Goal: Transaction & Acquisition: Obtain resource

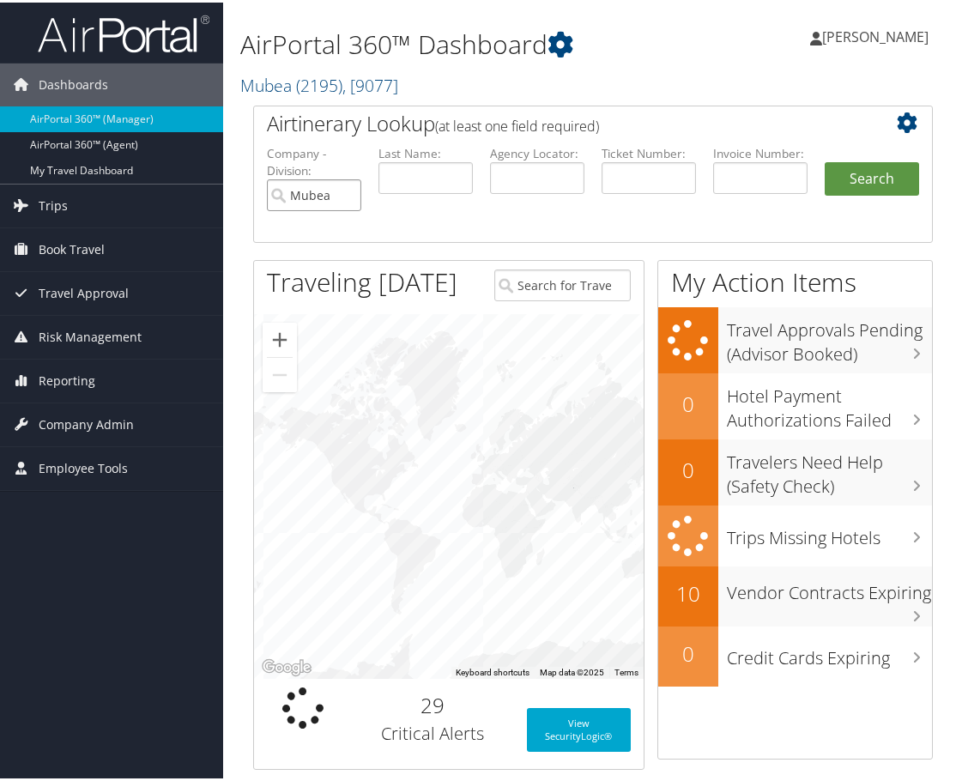
click at [346, 194] on input "Mubea" at bounding box center [314, 193] width 94 height 32
paste input "D94QCT"
type input "D94QCT"
click at [846, 172] on button "Search" at bounding box center [872, 177] width 94 height 34
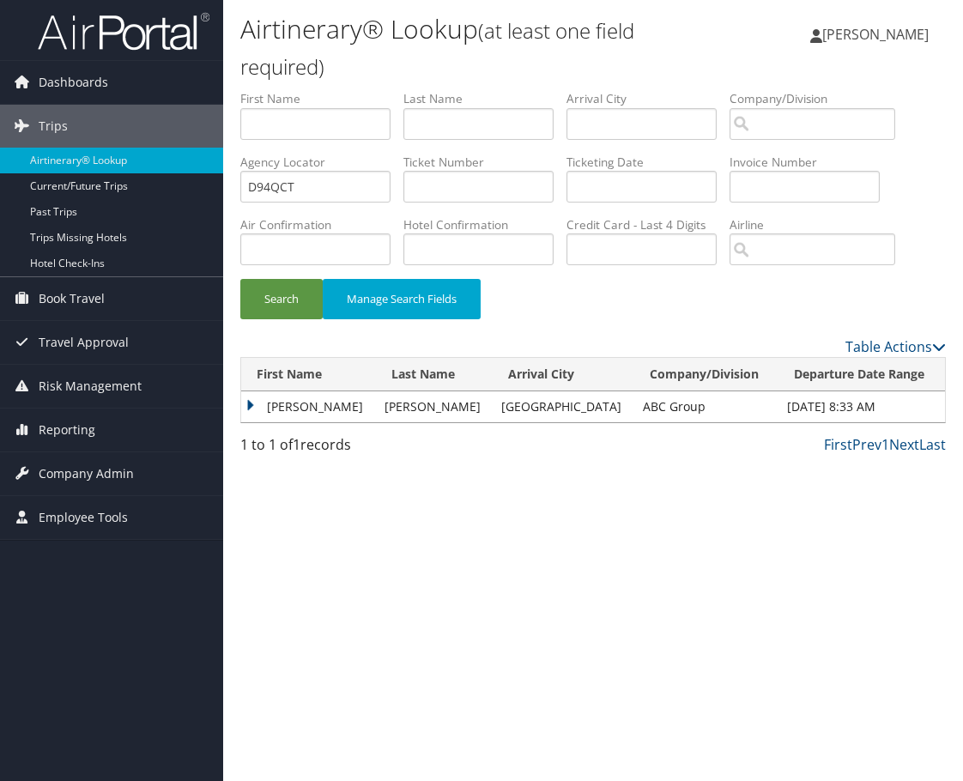
click at [257, 404] on td "AARON ANDREW" at bounding box center [308, 406] width 135 height 31
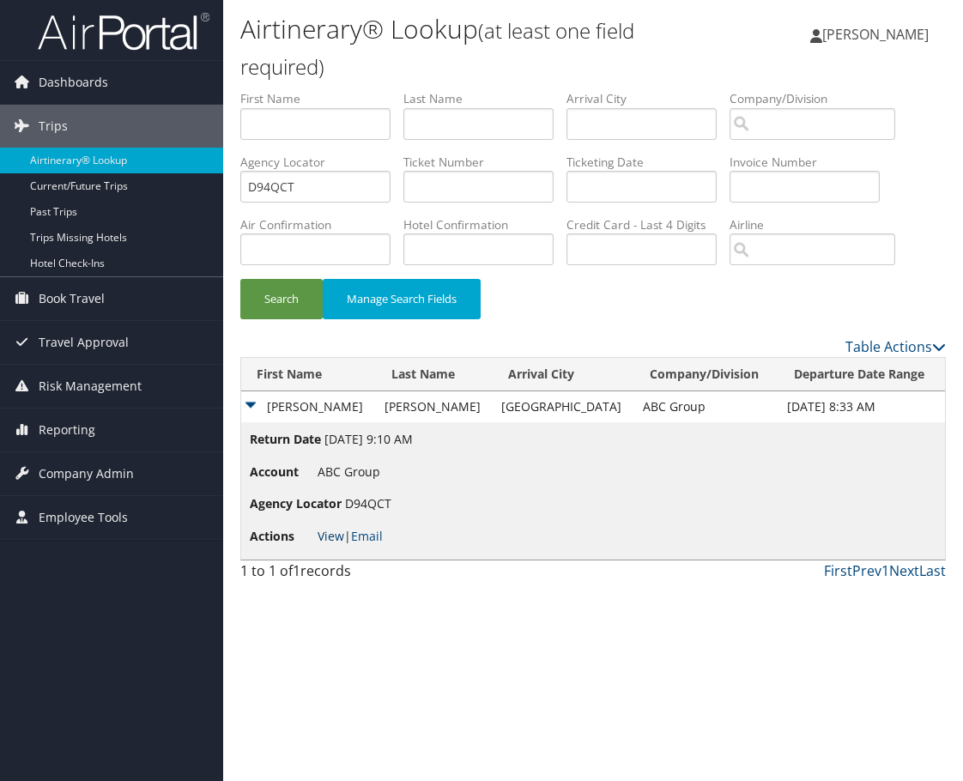
click at [332, 537] on link "View" at bounding box center [330, 536] width 27 height 16
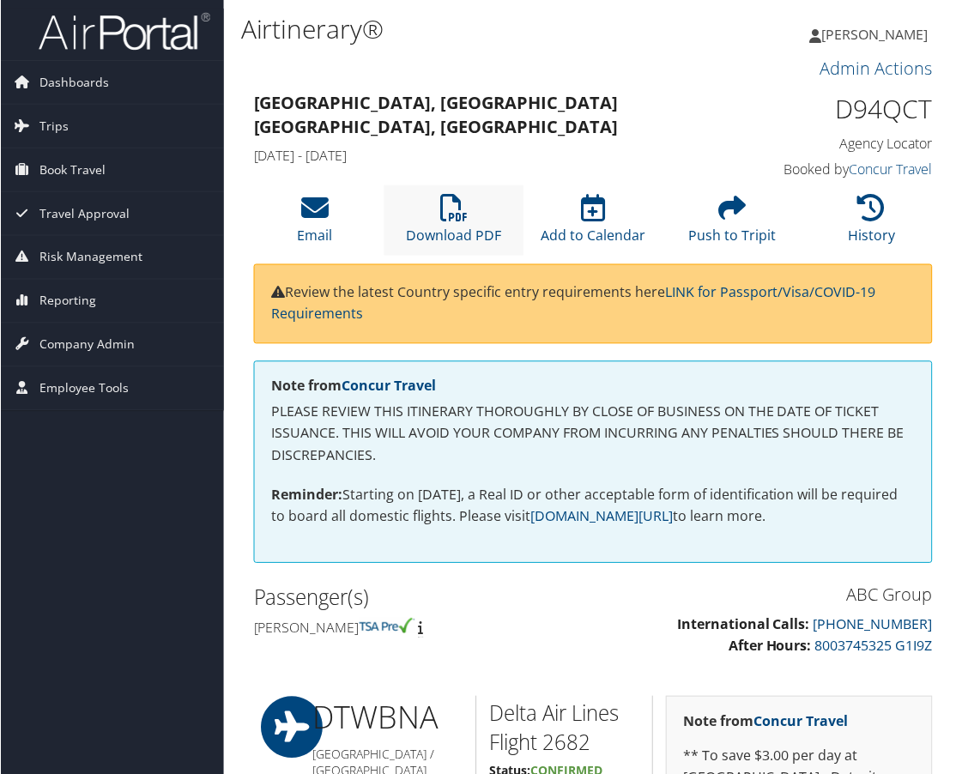
click at [466, 233] on li "Download PDF" at bounding box center [453, 219] width 139 height 69
drag, startPoint x: 438, startPoint y: 233, endPoint x: 498, endPoint y: 132, distance: 117.7
click at [498, 146] on h4 "Mon 29 Sep 2025 - Thu 02 Oct 2025" at bounding box center [505, 155] width 504 height 19
click at [463, 245] on link "Download PDF" at bounding box center [453, 223] width 95 height 41
